Goal: Information Seeking & Learning: Learn about a topic

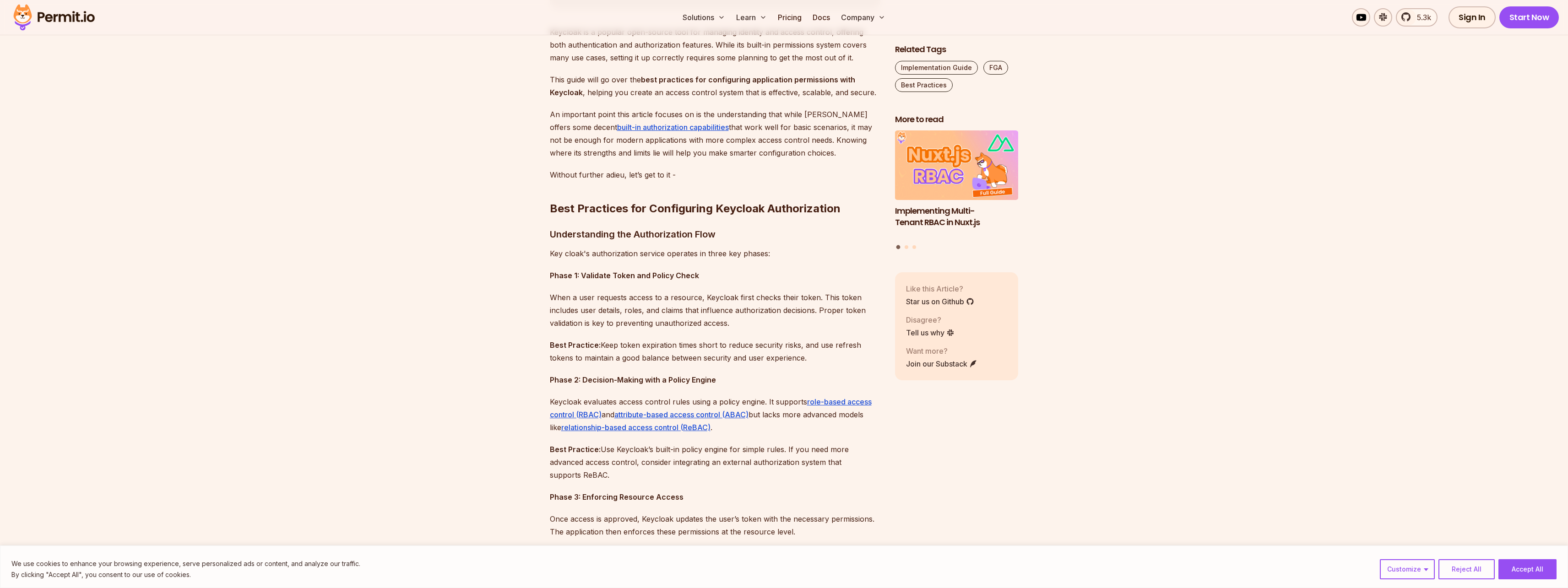
scroll to position [604, 0]
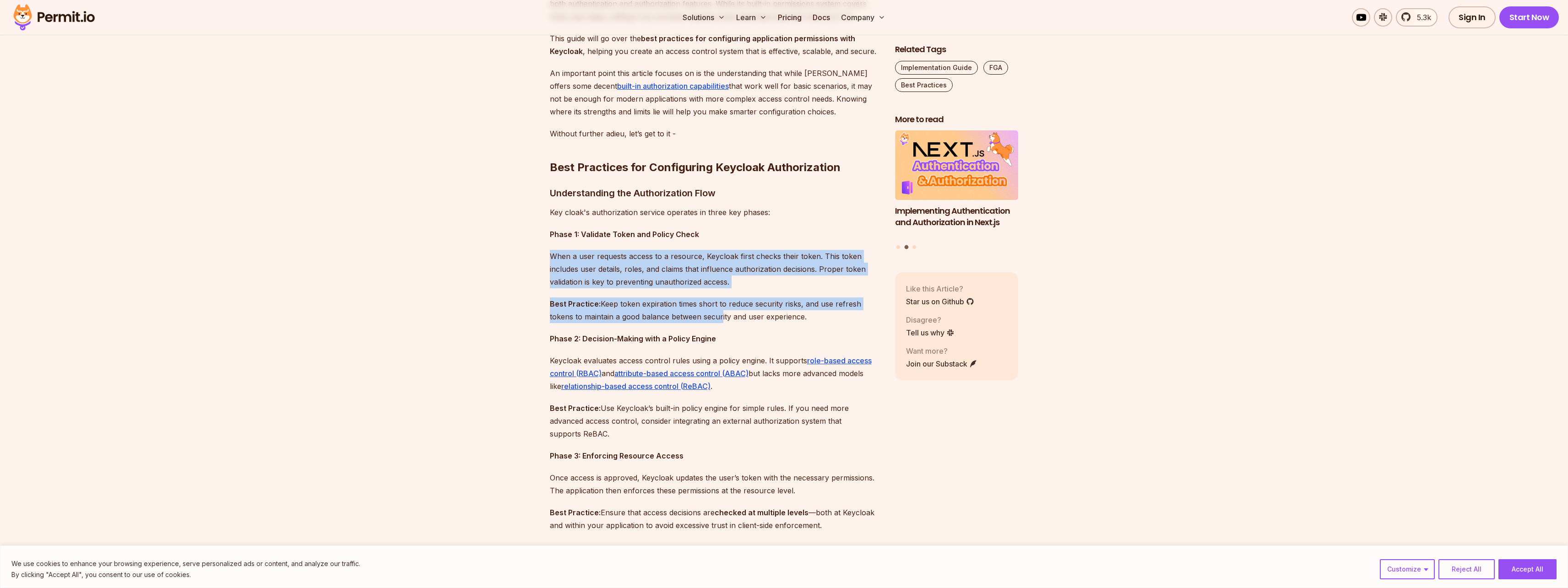
drag, startPoint x: 549, startPoint y: 254, endPoint x: 720, endPoint y: 314, distance: 181.2
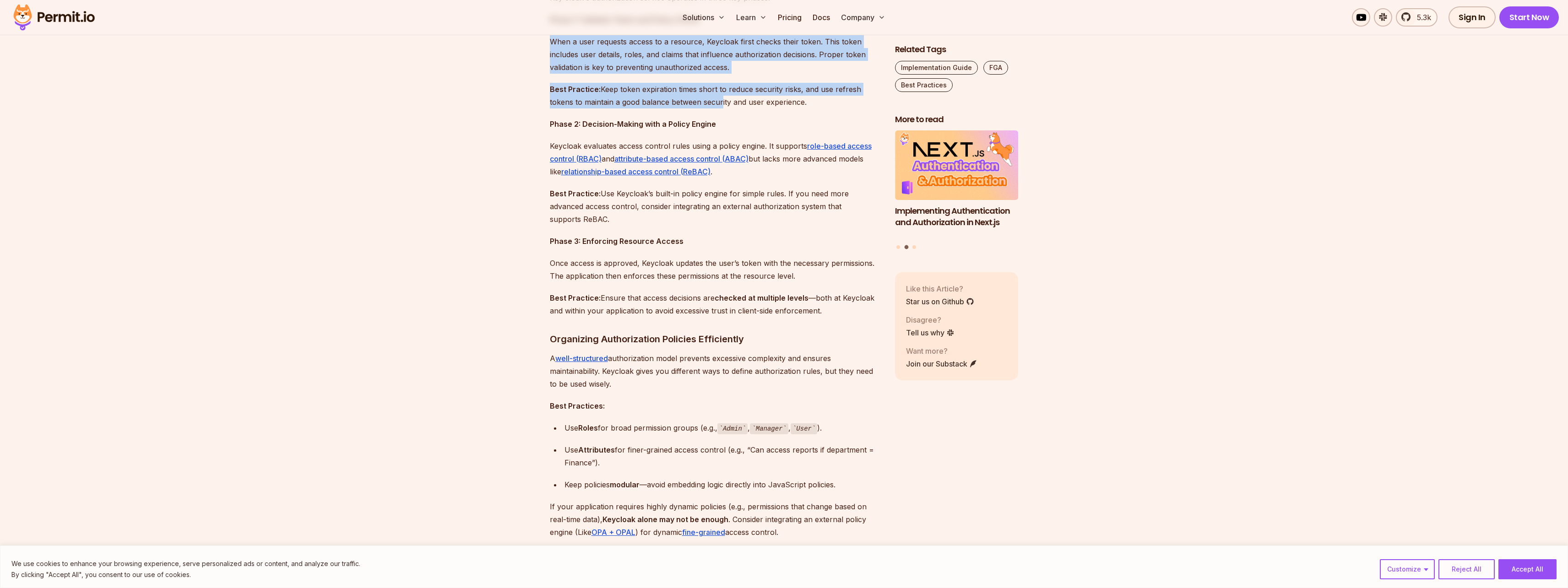
scroll to position [824, 0]
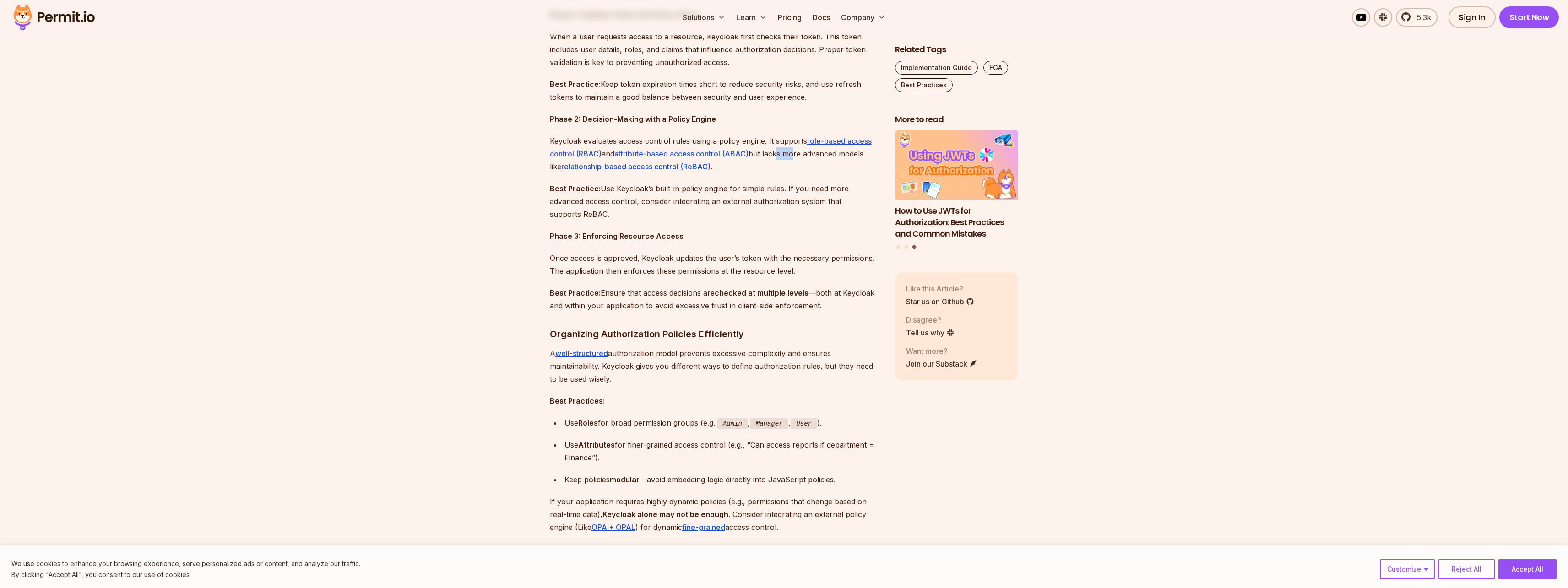
drag, startPoint x: 781, startPoint y: 150, endPoint x: 796, endPoint y: 158, distance: 17.0
click at [796, 158] on p "Keycloak evaluates access control rules using a policy engine. It supports role…" at bounding box center [715, 153] width 331 height 38
click at [768, 156] on p "Keycloak evaluates access control rules using a policy engine. It supports role…" at bounding box center [715, 153] width 331 height 38
drag, startPoint x: 757, startPoint y: 153, endPoint x: 760, endPoint y: 173, distance: 20.2
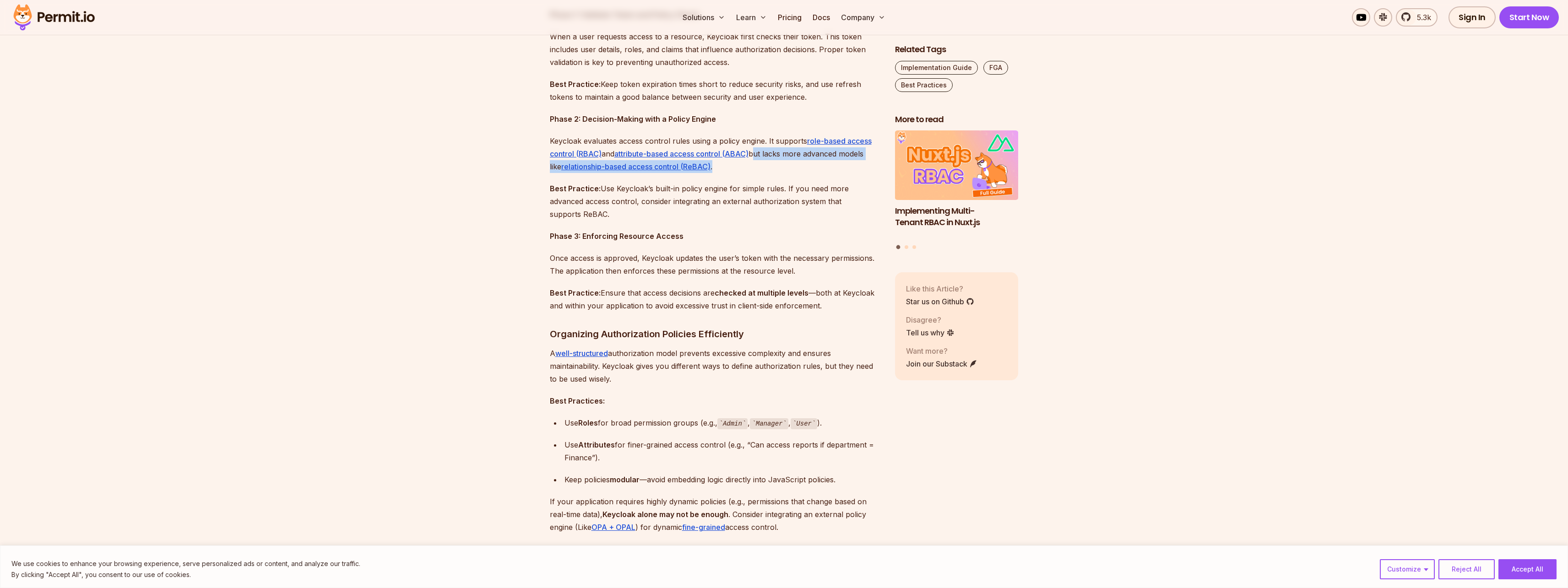
drag, startPoint x: 601, startPoint y: 186, endPoint x: 688, endPoint y: 210, distance: 90.2
click at [688, 210] on p "Best Practice: Use Keycloak’s built-in policy engine for simple rules. If you n…" at bounding box center [715, 201] width 331 height 38
click at [688, 210] on p "Best Practice: Use Keycloak’s built-in policy engine for simple rules. If you n…" at bounding box center [715, 201] width 331 height 38
drag, startPoint x: 703, startPoint y: 243, endPoint x: 700, endPoint y: 239, distance: 5.0
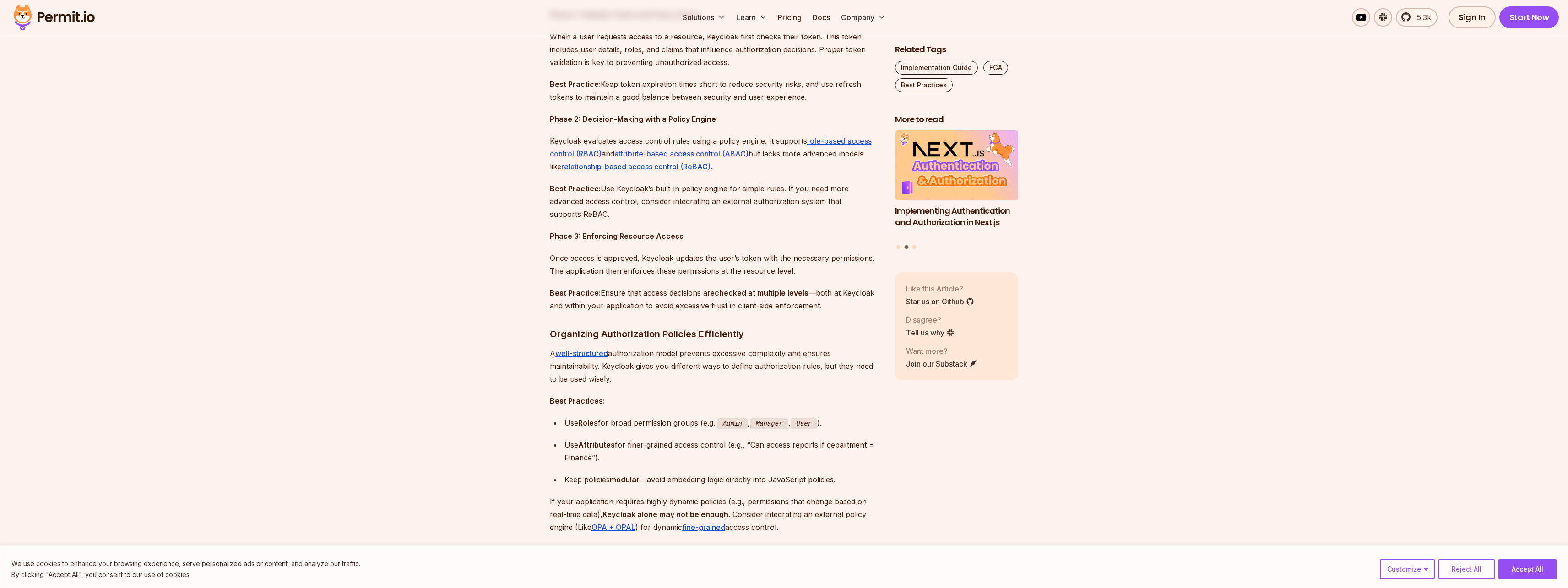
click at [700, 239] on p "Phase 3: Enforcing Resource Access" at bounding box center [715, 236] width 331 height 13
